Goal: Task Accomplishment & Management: Manage account settings

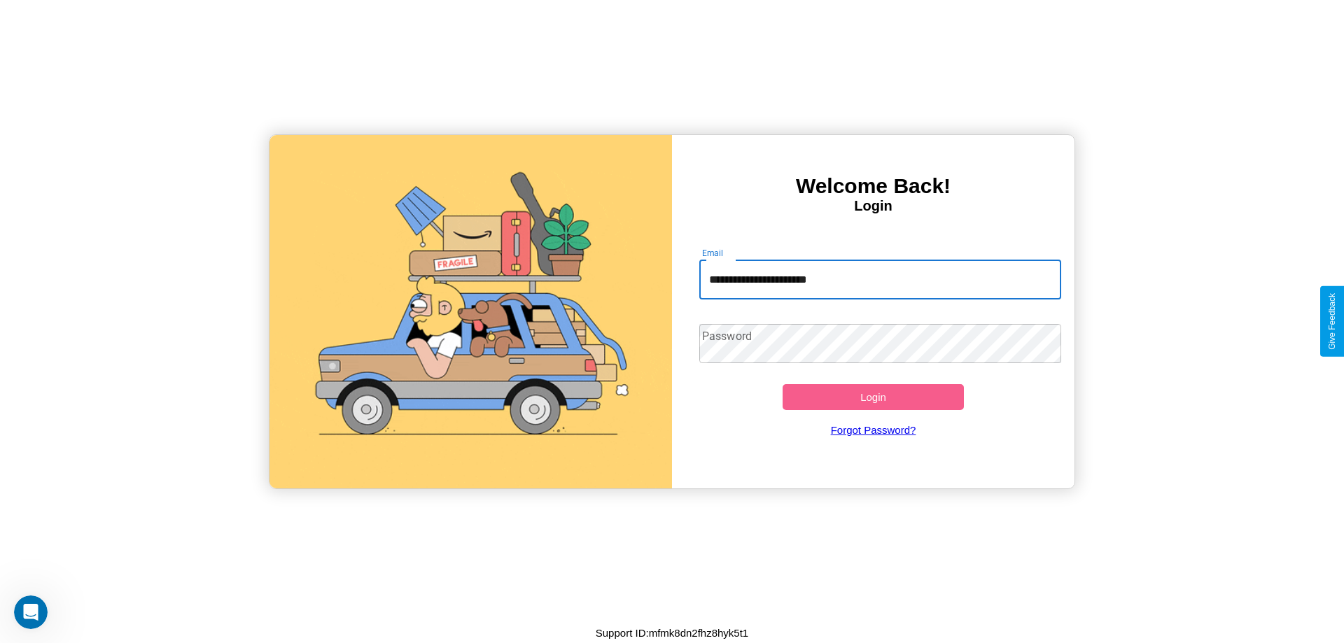
type input "**********"
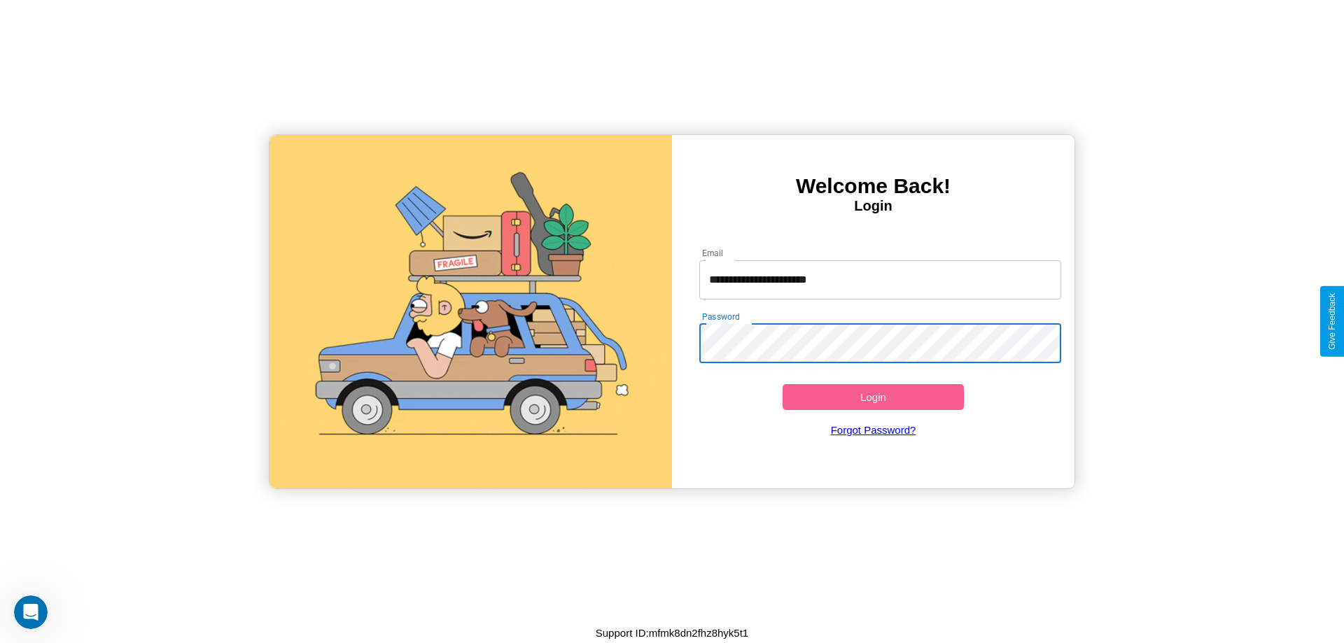
click at [873, 397] on button "Login" at bounding box center [873, 397] width 181 height 26
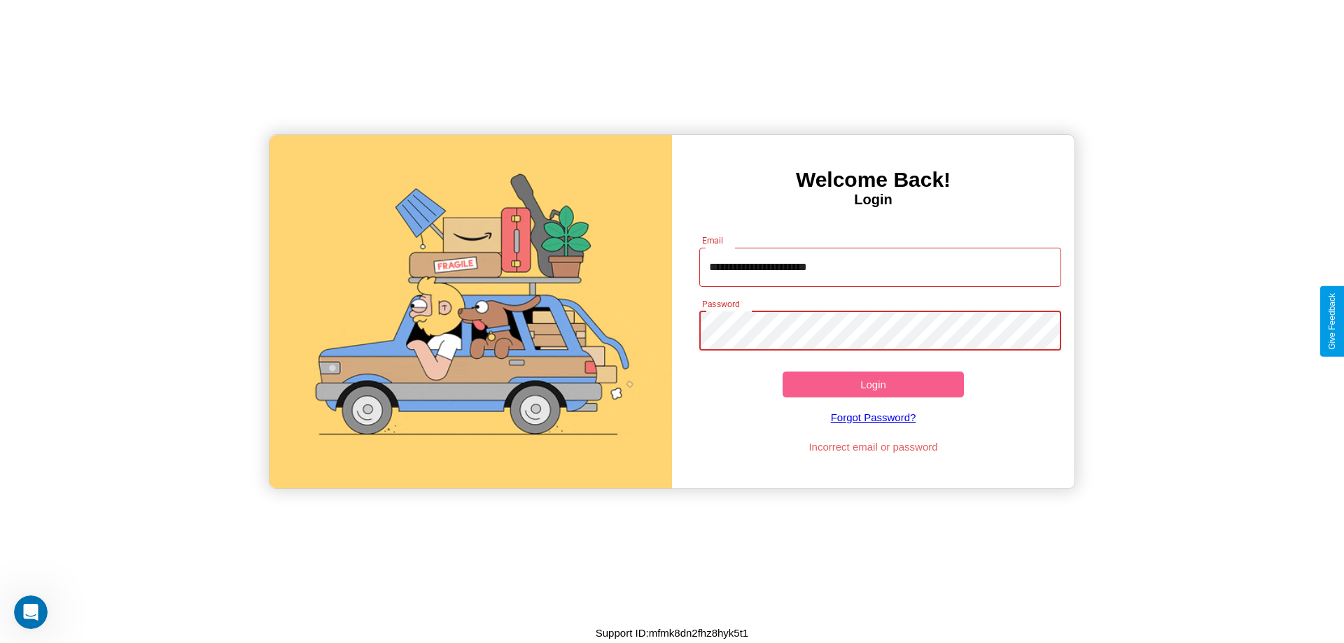
click at [873, 384] on button "Login" at bounding box center [873, 385] width 181 height 26
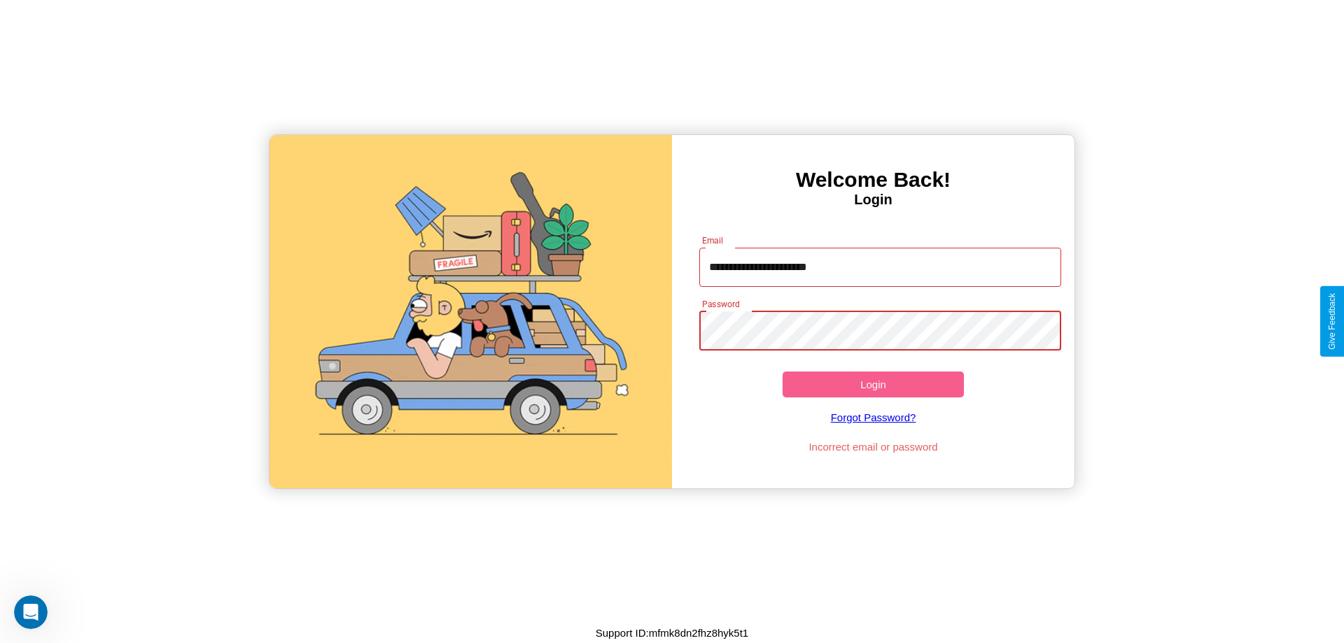
click at [873, 384] on button "Login" at bounding box center [873, 385] width 181 height 26
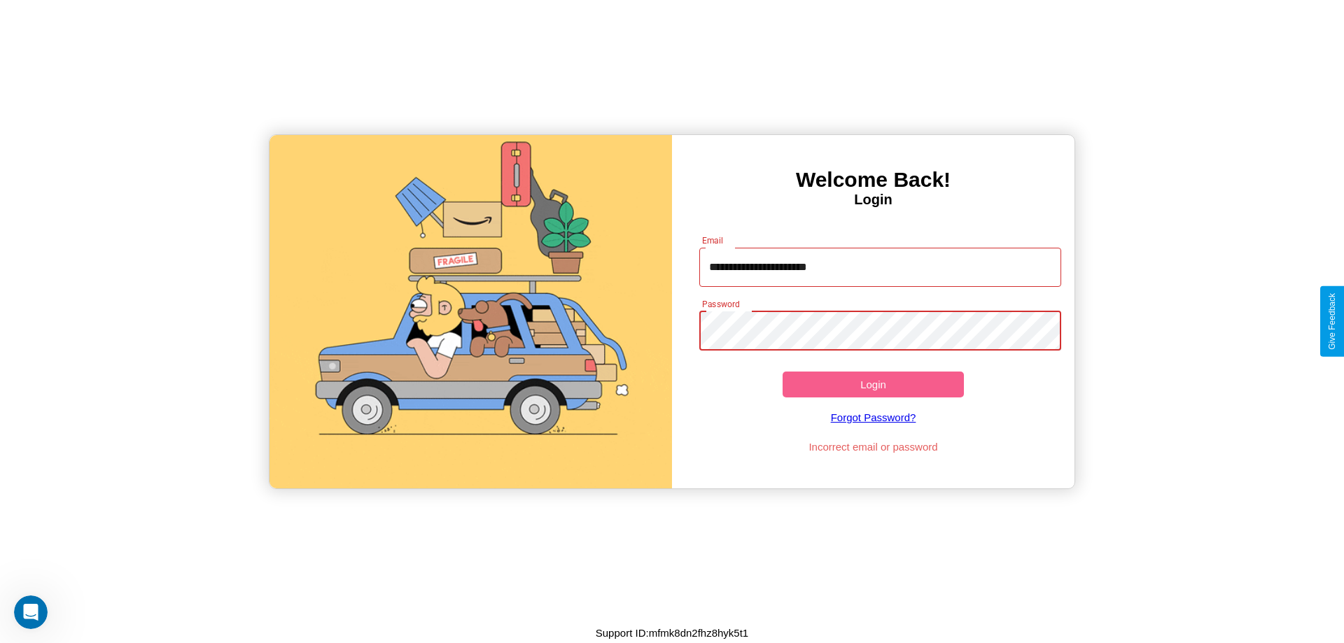
click at [873, 384] on button "Login" at bounding box center [873, 385] width 181 height 26
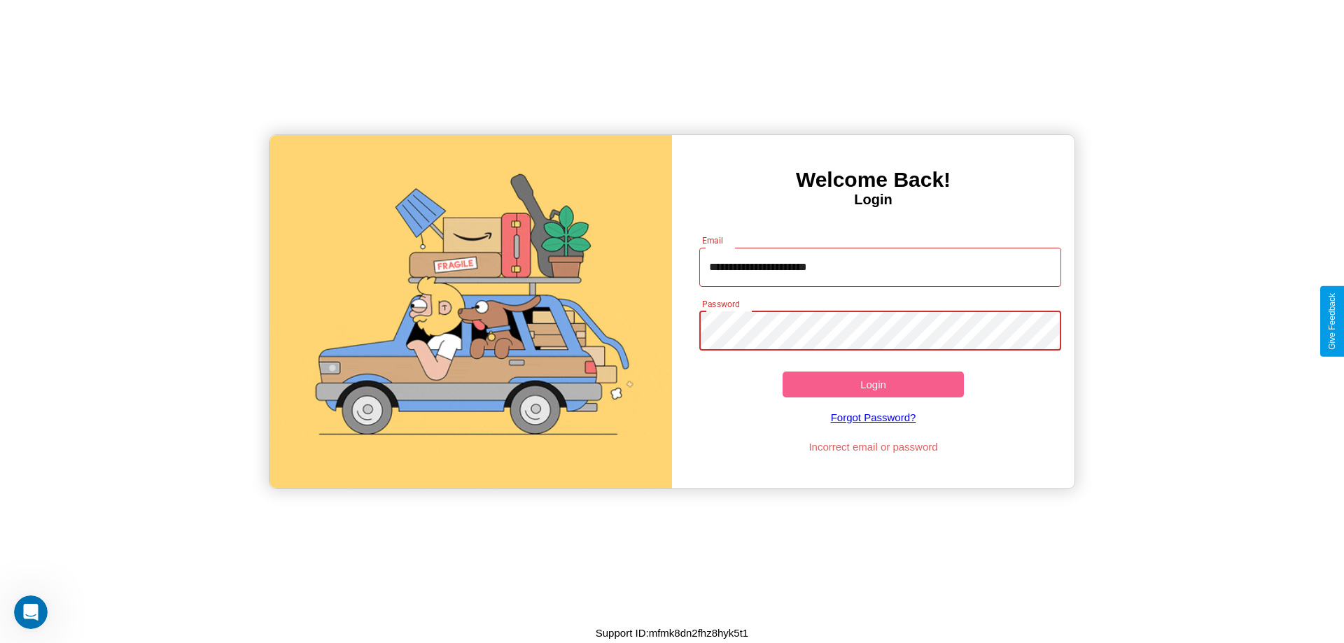
click at [873, 384] on button "Login" at bounding box center [873, 385] width 181 height 26
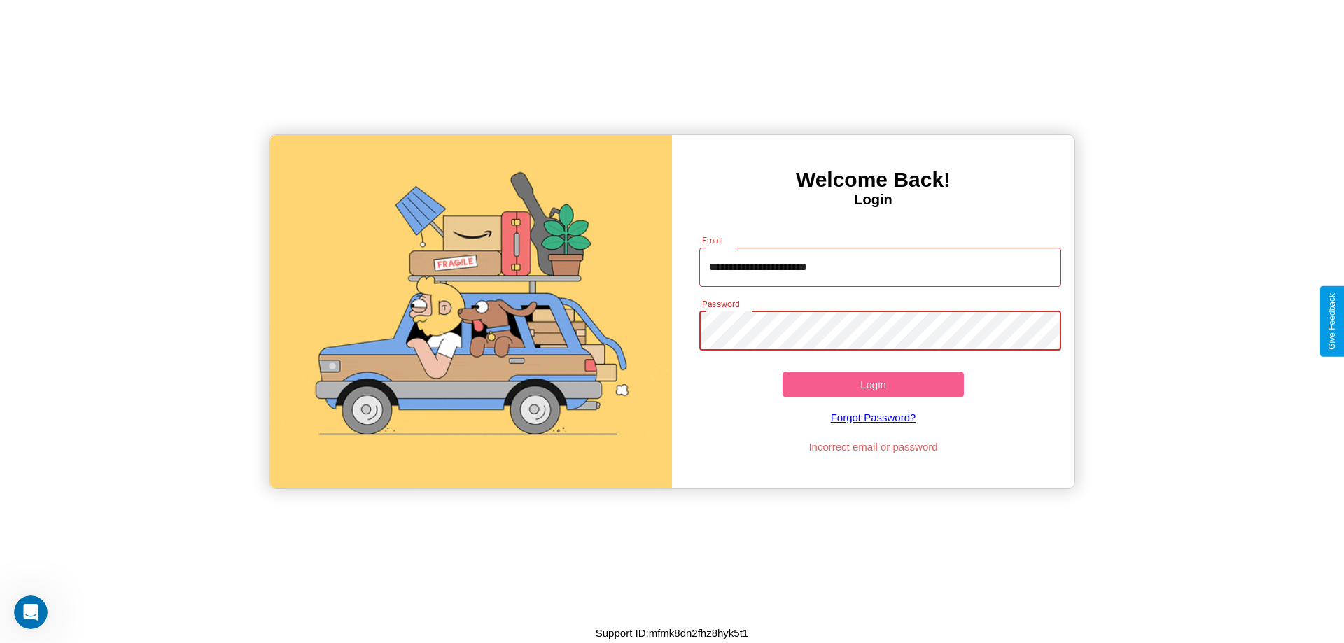
click at [873, 384] on button "Login" at bounding box center [873, 385] width 181 height 26
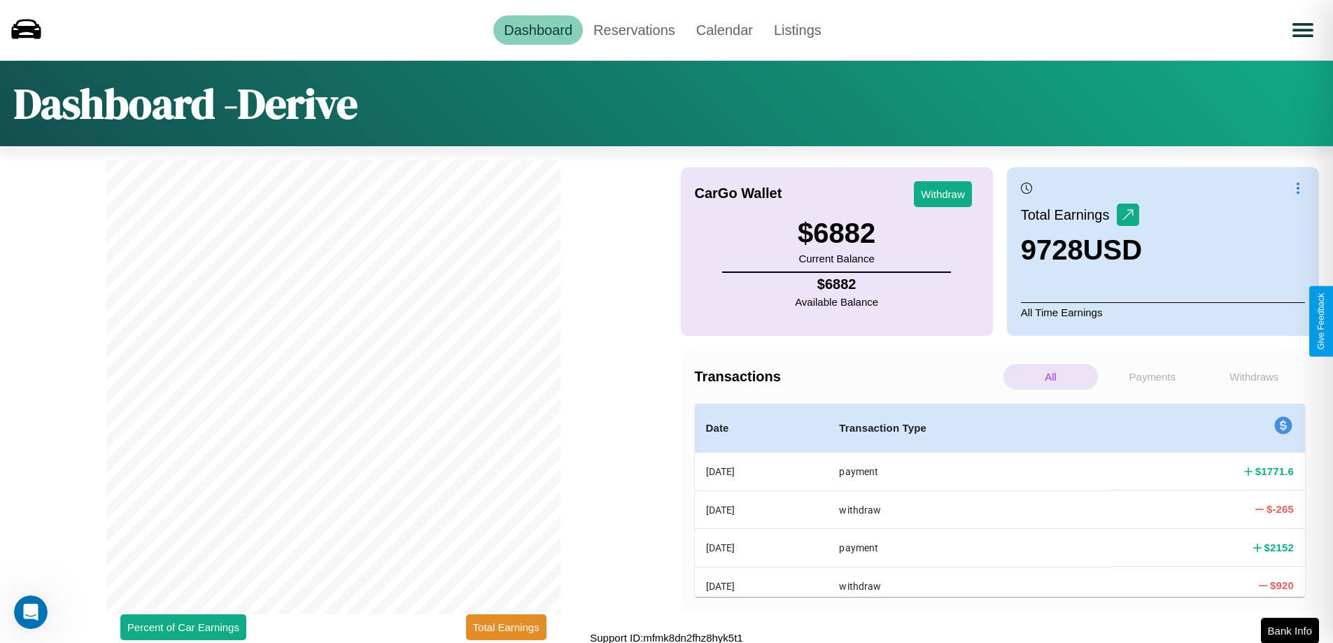
scroll to position [4, 0]
